Goal: Information Seeking & Learning: Find specific fact

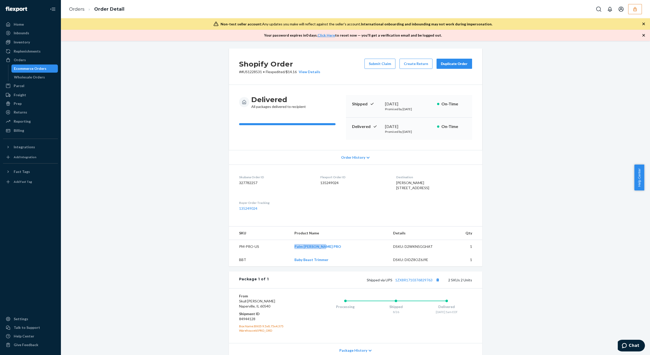
drag, startPoint x: 302, startPoint y: 259, endPoint x: 340, endPoint y: 259, distance: 38.4
click at [340, 253] on td "Palm Shaver PRO" at bounding box center [340, 246] width 99 height 13
copy link "Palm Shaver PRO"
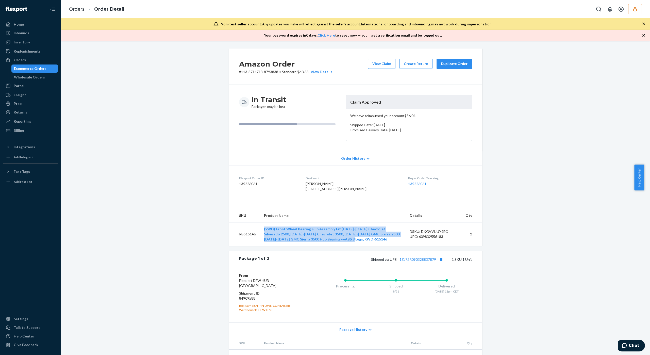
drag, startPoint x: 257, startPoint y: 237, endPoint x: 333, endPoint y: 255, distance: 78.4
click at [333, 246] on td "(2WD) Front Wheel Bearing Hub Assembly Fit 2011-2019 Chevrolet Silverado 2500, …" at bounding box center [333, 234] width 146 height 24
click at [311, 184] on span "Ben Lilley 200 Owens Rd New Waverly, TX 77358-5842 US" at bounding box center [336, 186] width 61 height 9
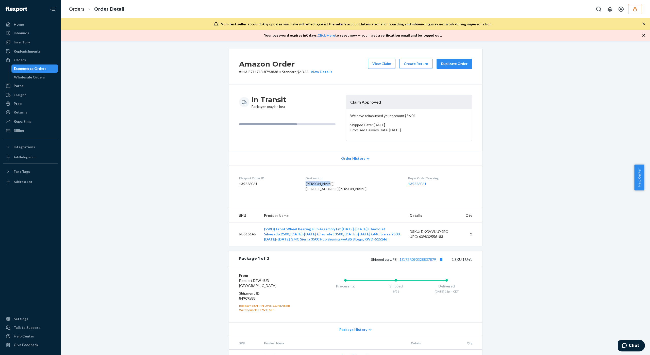
copy span "Ben Lilley"
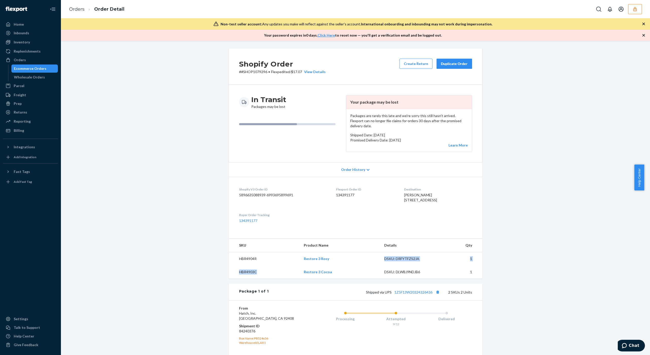
drag, startPoint x: 301, startPoint y: 271, endPoint x: 328, endPoint y: 267, distance: 26.9
click at [328, 267] on tbody "HBR4904R Restore 3 Rosy DSKU: DRFYTFZS2JA 1 HBR4903C Restore 3 Cocoa DSKU: DLWB…" at bounding box center [355, 265] width 253 height 27
drag, startPoint x: 298, startPoint y: 261, endPoint x: 342, endPoint y: 254, distance: 45.0
click at [331, 264] on tr "HBR4904R Restore 3 Rosy DSKU: DRFYTFZS2JA 1" at bounding box center [355, 258] width 253 height 13
